Goal: Register for event/course

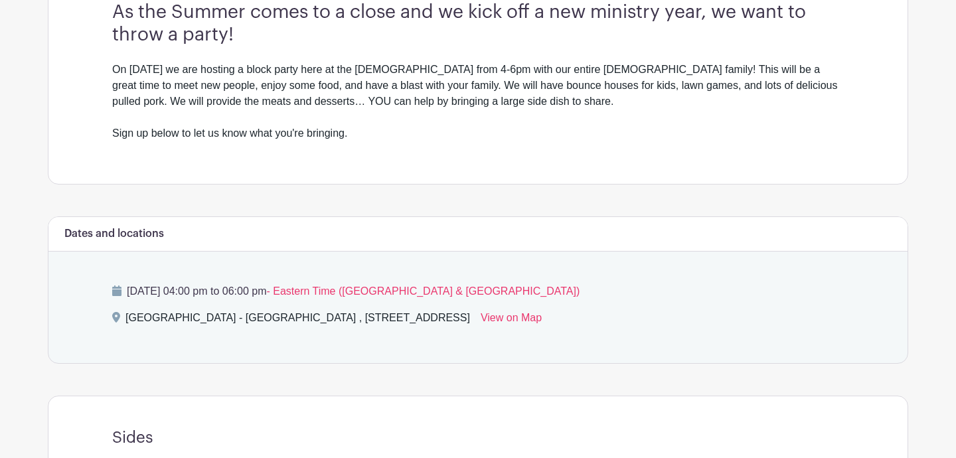
scroll to position [414, 0]
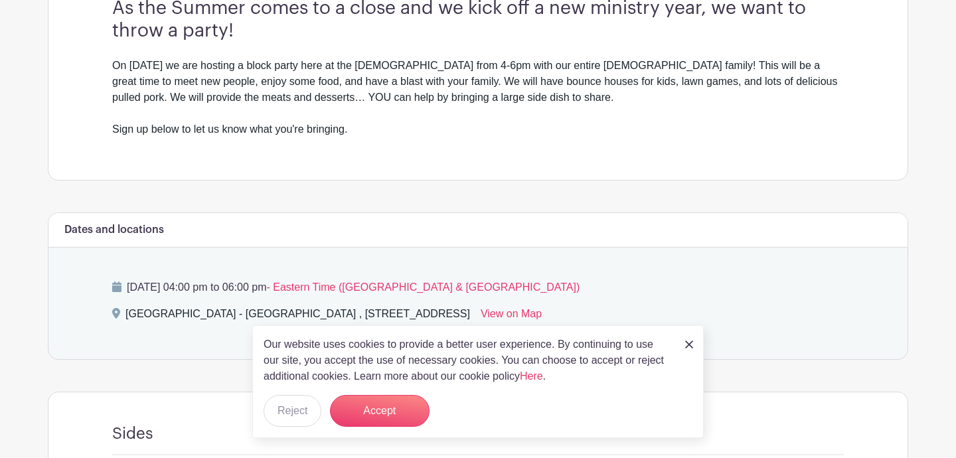
click at [688, 342] on img at bounding box center [689, 345] width 8 height 8
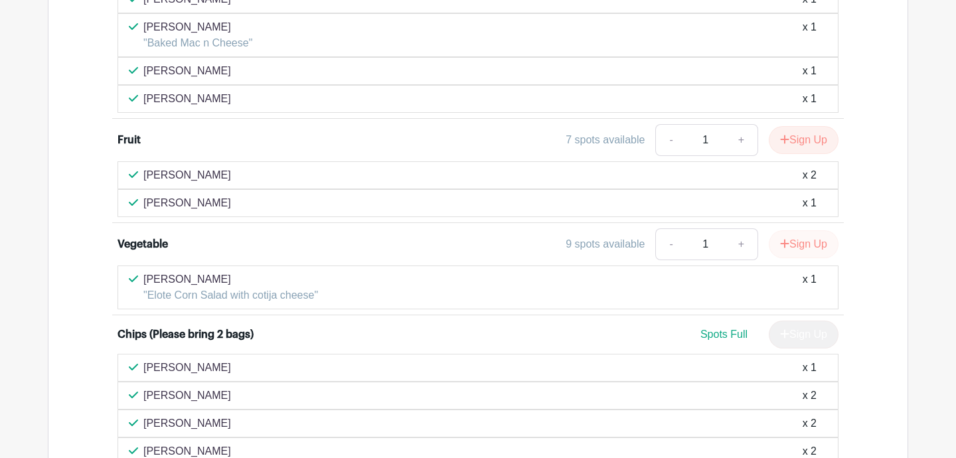
scroll to position [1120, 0]
click at [788, 252] on button "Sign Up" at bounding box center [804, 244] width 70 height 28
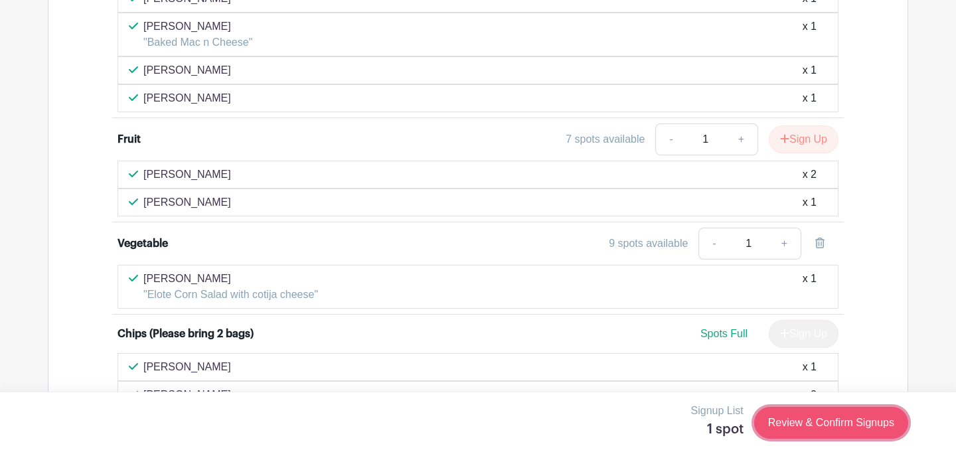
click at [807, 429] on link "Review & Confirm Signups" at bounding box center [831, 423] width 154 height 32
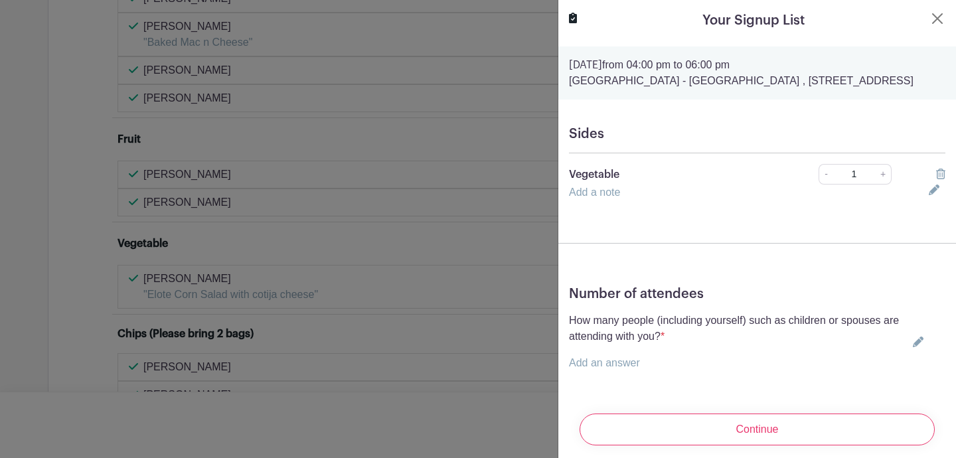
click at [600, 198] on link "Add a note" at bounding box center [594, 192] width 51 height 11
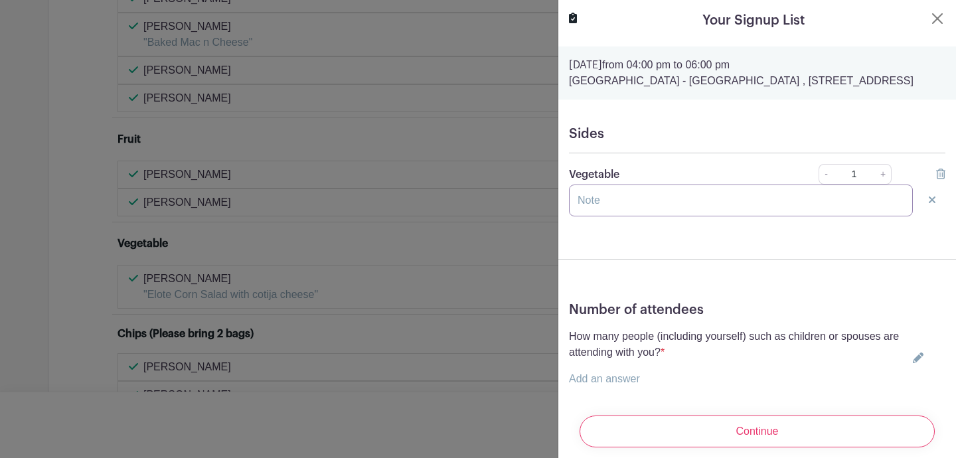
click at [600, 207] on input "text" at bounding box center [741, 201] width 344 height 32
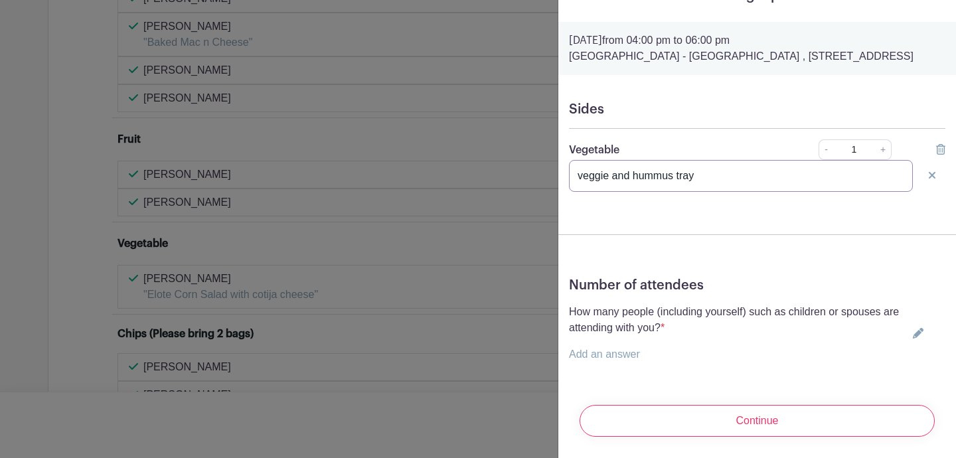
scroll to position [41, 0]
type input "veggie and hummus tray"
click at [596, 355] on link "Add an answer" at bounding box center [604, 354] width 71 height 11
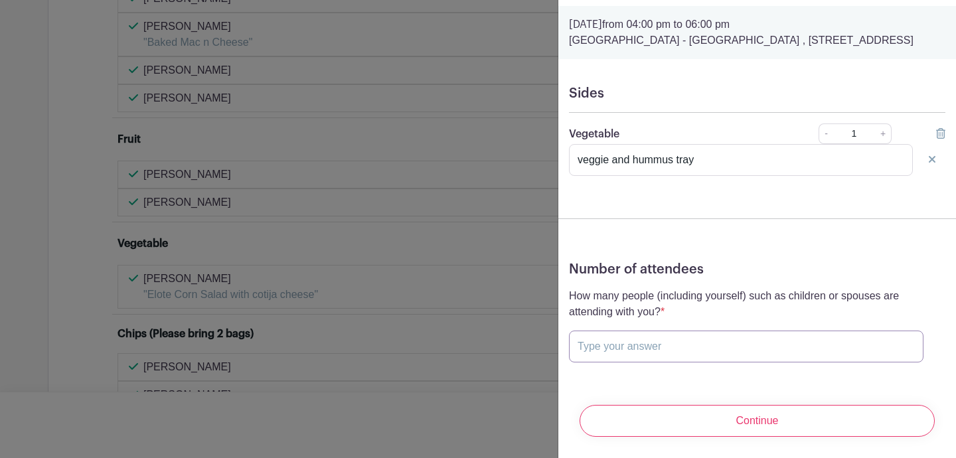
click at [596, 355] on input "text" at bounding box center [746, 347] width 355 height 32
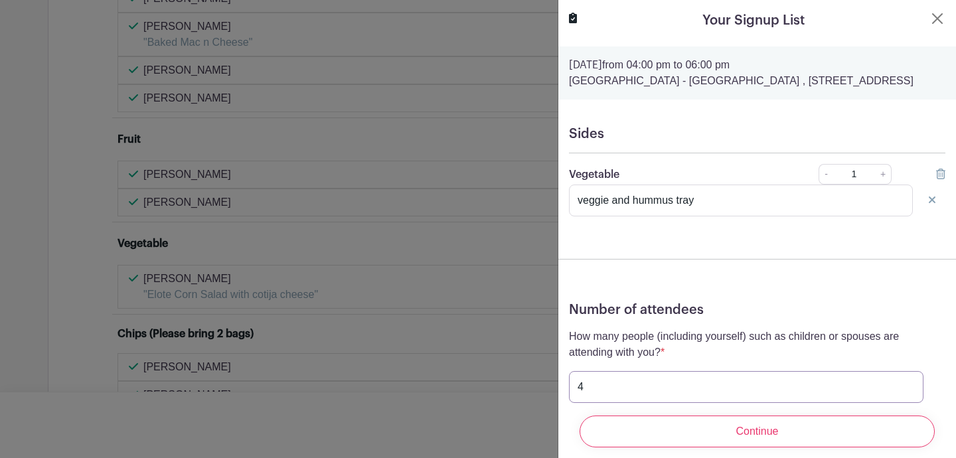
scroll to position [56, 0]
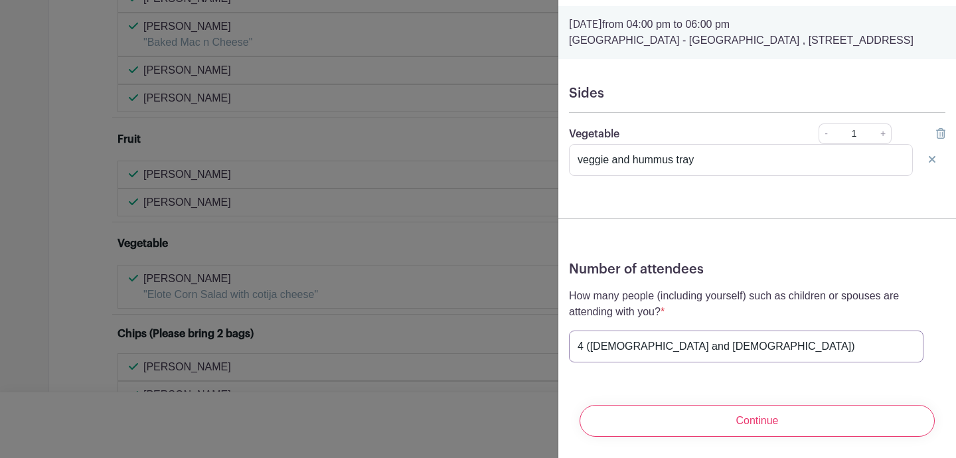
click at [594, 348] on input "4 ([DEMOGRAPHIC_DATA] and [DEMOGRAPHIC_DATA])" at bounding box center [746, 347] width 355 height 32
click at [587, 349] on input "4 ([DEMOGRAPHIC_DATA] and [DEMOGRAPHIC_DATA])" at bounding box center [746, 347] width 355 height 32
click at [589, 350] on input "4 ([DEMOGRAPHIC_DATA] and [DEMOGRAPHIC_DATA])" at bounding box center [746, 347] width 355 height 32
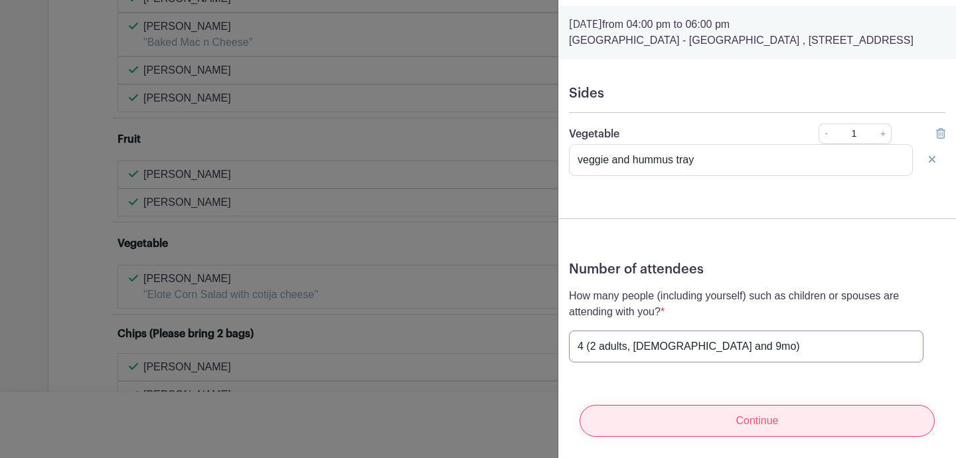
type input "4 (2 adults, [DEMOGRAPHIC_DATA] and 9mo)"
click at [740, 424] on input "Continue" at bounding box center [757, 421] width 355 height 32
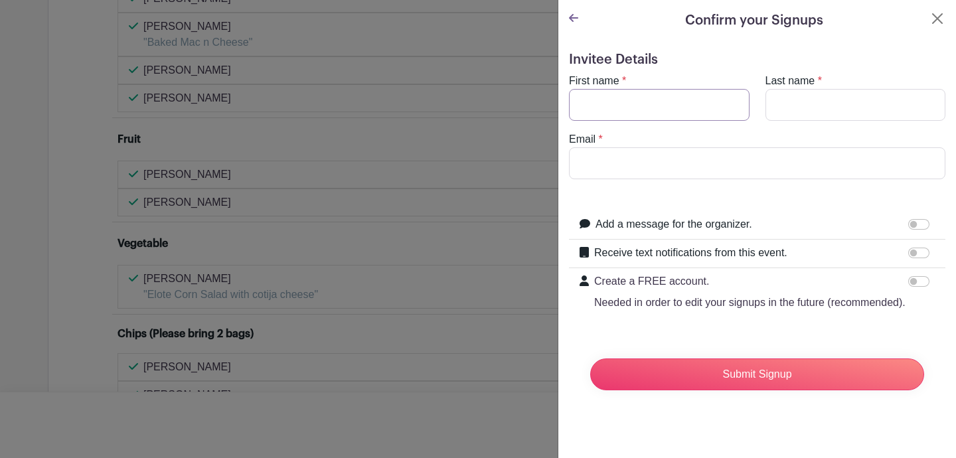
click at [651, 108] on input "First name" at bounding box center [659, 105] width 181 height 32
type input "e"
type input "[DEMOGRAPHIC_DATA]"
type input "[PERSON_NAME]"
type input "[EMAIL_ADDRESS][DOMAIN_NAME]"
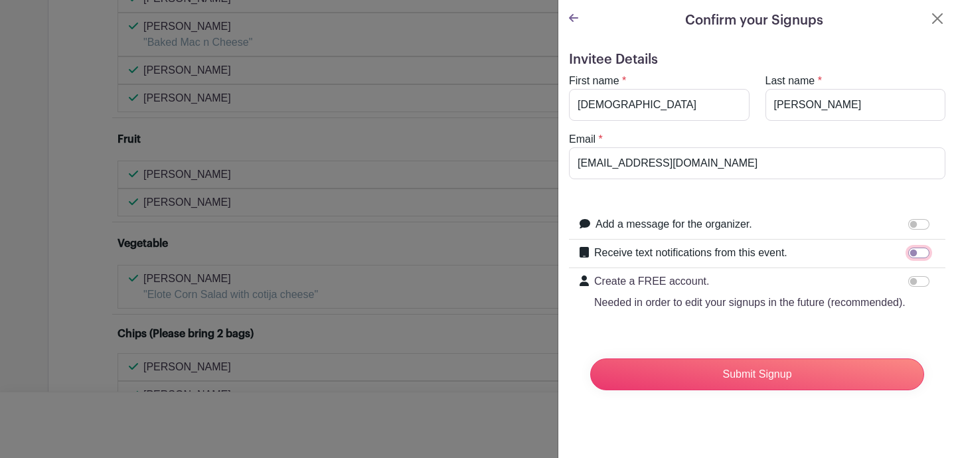
click at [919, 252] on input "Receive text notifications from this event." at bounding box center [919, 253] width 21 height 11
checkbox input "true"
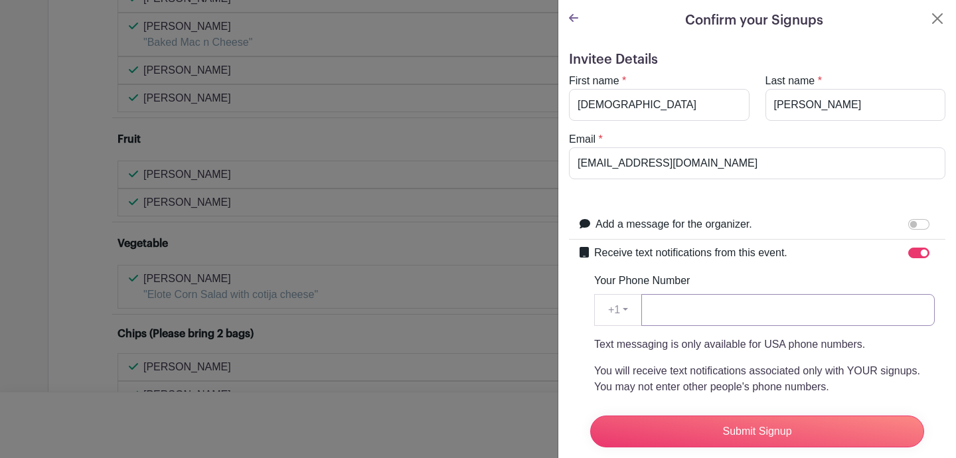
click at [808, 310] on input "Your Phone Number" at bounding box center [789, 310] width 294 height 32
type input "7075995752"
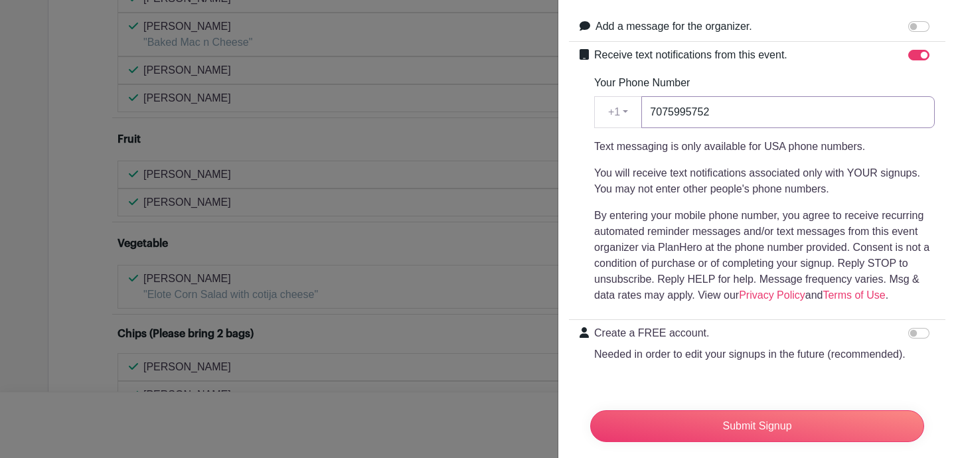
scroll to position [214, 0]
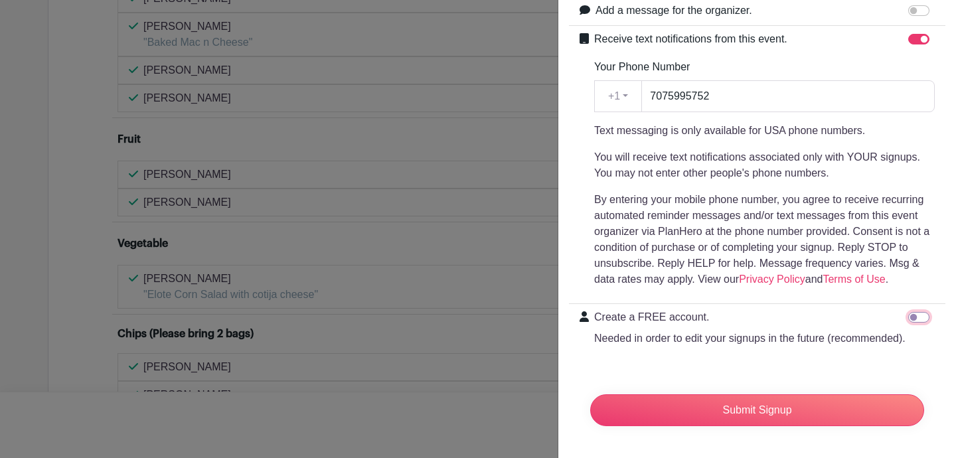
click at [929, 318] on input "Create a FREE account. Needed in order to edit your signups in the future (reco…" at bounding box center [919, 317] width 21 height 11
checkbox input "true"
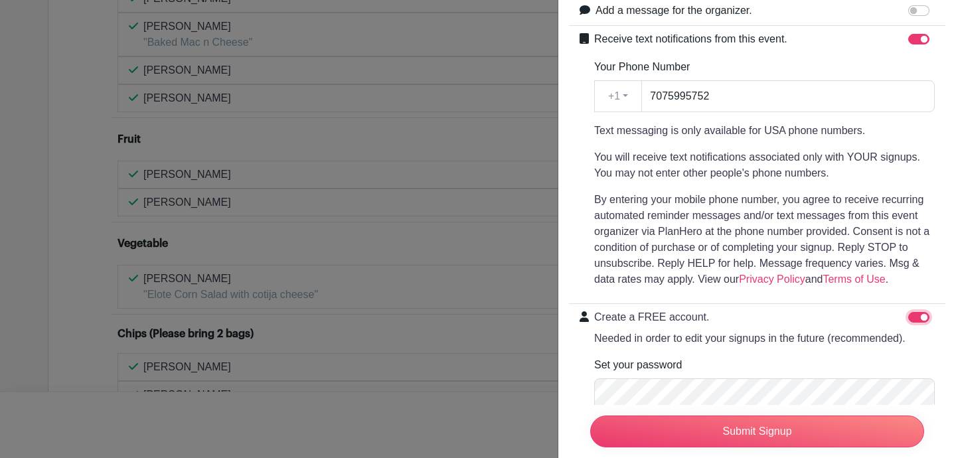
scroll to position [304, 0]
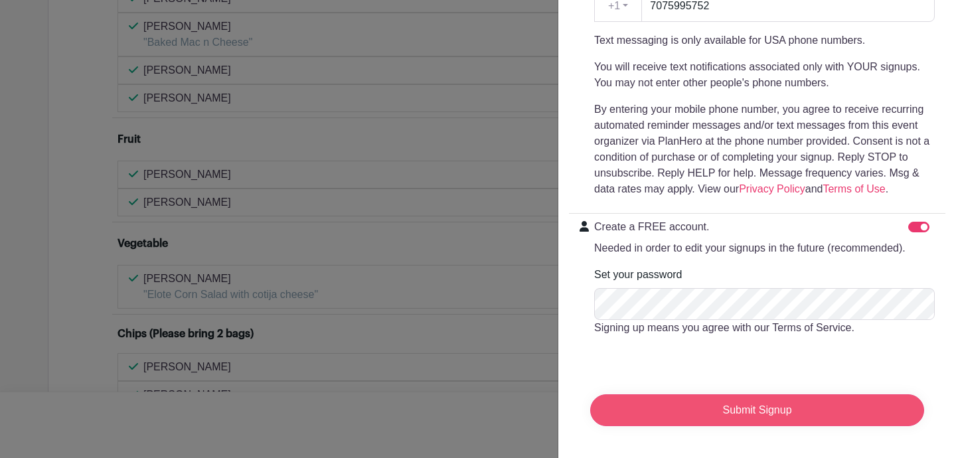
click at [815, 419] on input "Submit Signup" at bounding box center [757, 411] width 334 height 32
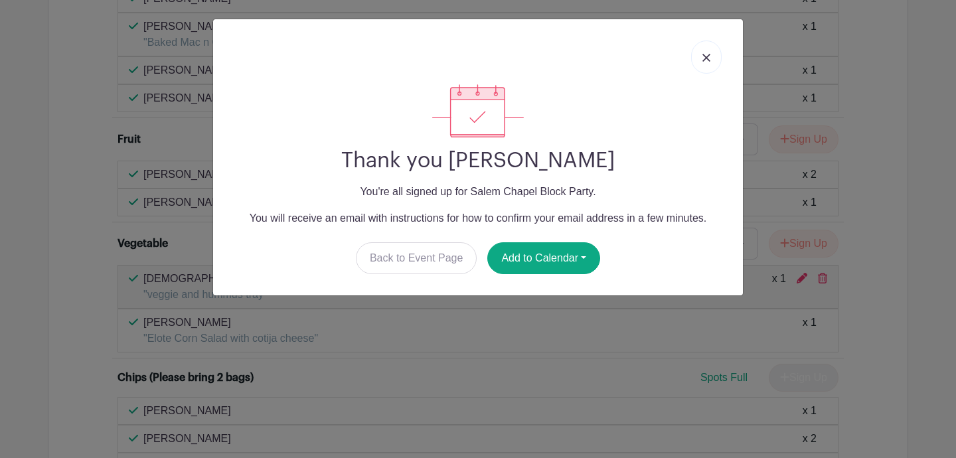
click at [638, 151] on h2 "Thank you [PERSON_NAME]" at bounding box center [478, 160] width 509 height 25
click at [456, 249] on link "Back to Event Page" at bounding box center [417, 258] width 122 height 32
